Goal: Navigation & Orientation: Find specific page/section

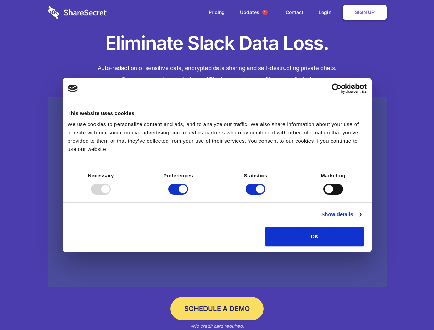
click at [111, 195] on div at bounding box center [101, 189] width 20 height 11
click at [188, 195] on input "Preferences" at bounding box center [179, 189] width 20 height 11
checkbox input "false"
click at [257, 195] on input "Statistics" at bounding box center [256, 189] width 20 height 11
checkbox input "false"
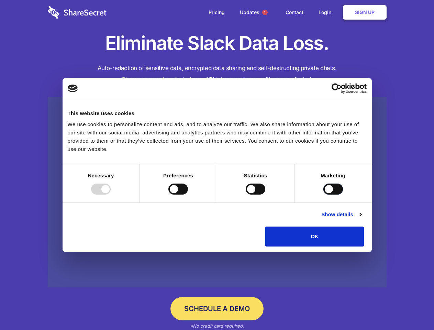
click at [324, 195] on input "Marketing" at bounding box center [334, 189] width 20 height 11
checkbox input "true"
click at [362, 219] on link "Show details" at bounding box center [342, 215] width 40 height 8
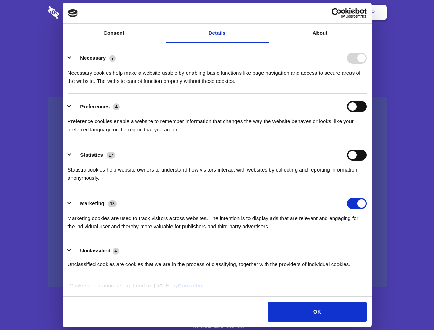
click at [367, 94] on li "Necessary 7 Necessary cookies help make a website usable by enabling basic func…" at bounding box center [217, 69] width 299 height 48
click at [265, 12] on span "1" at bounding box center [265, 13] width 6 height 6
